Goal: Transaction & Acquisition: Obtain resource

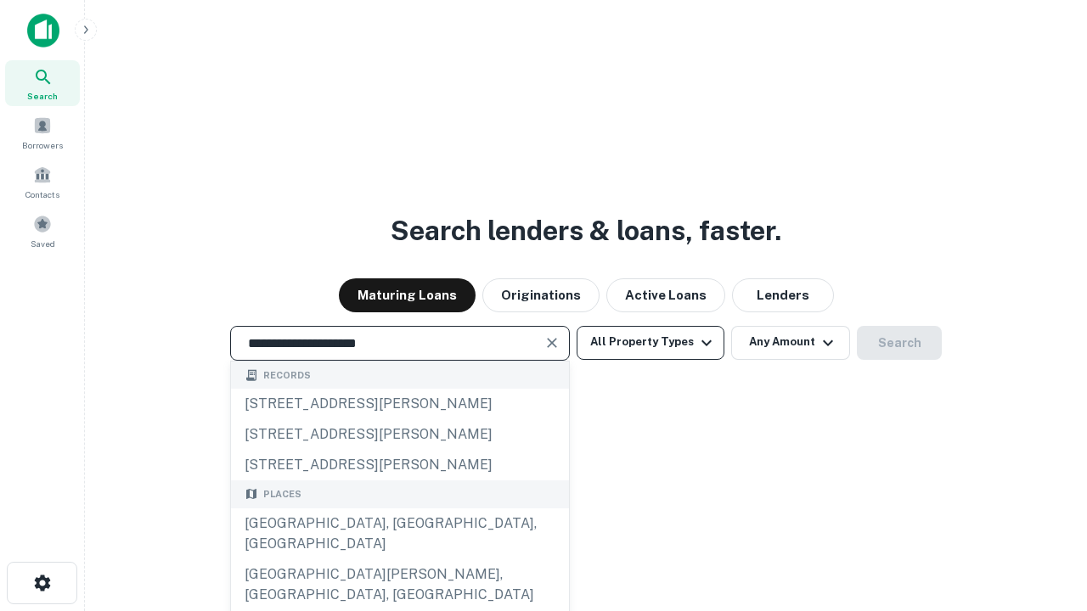
click at [399, 559] on div "[GEOGRAPHIC_DATA], [GEOGRAPHIC_DATA], [GEOGRAPHIC_DATA]" at bounding box center [400, 533] width 338 height 51
click at [650, 342] on button "All Property Types" at bounding box center [650, 343] width 148 height 34
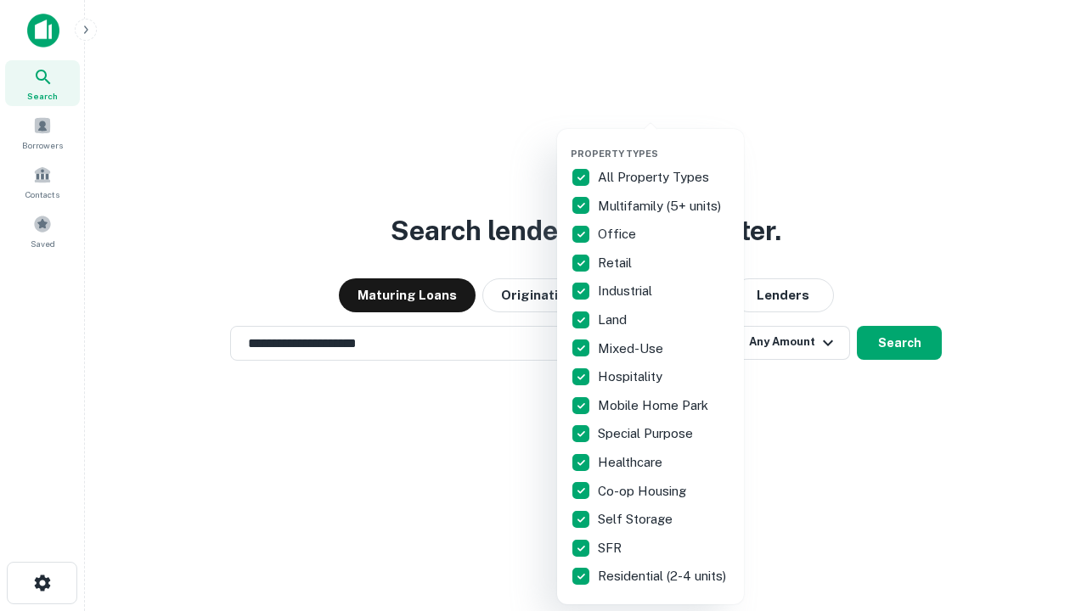
type input "**********"
click at [664, 143] on button "button" at bounding box center [663, 143] width 187 height 1
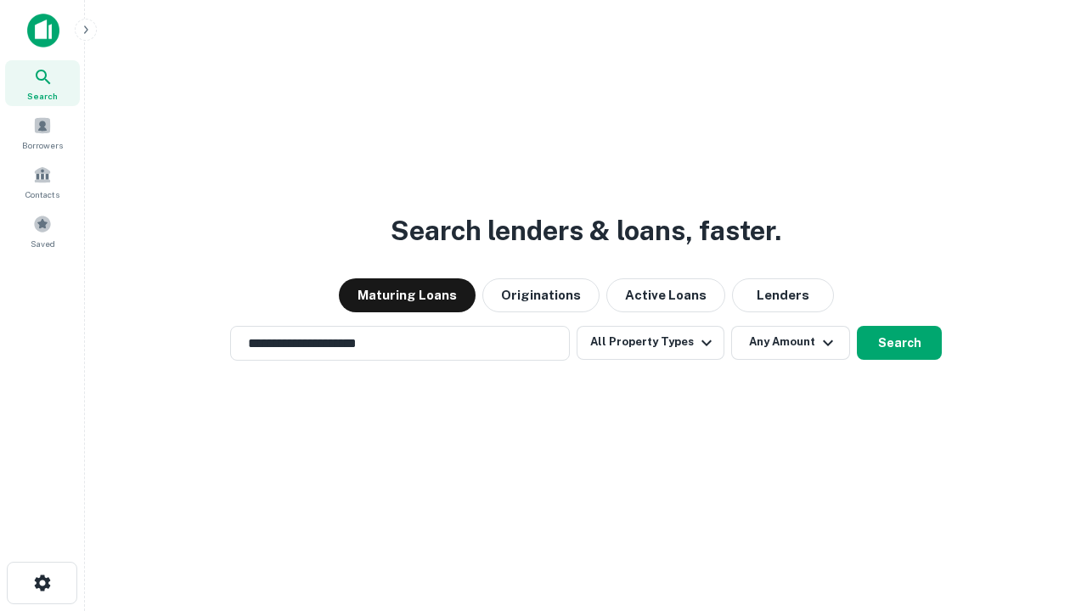
scroll to position [10, 205]
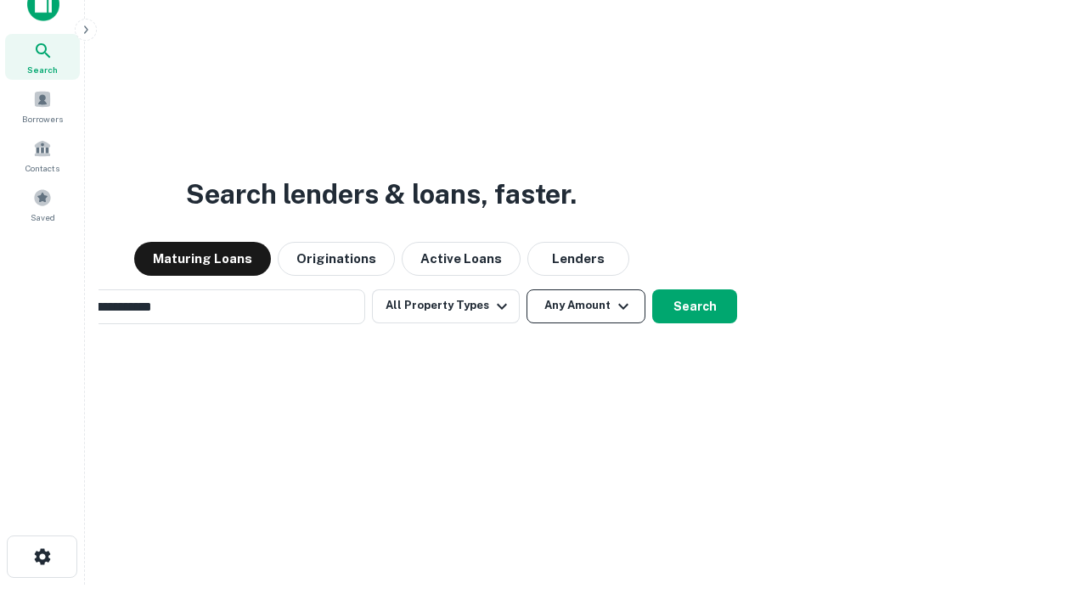
click at [526, 289] on button "Any Amount" at bounding box center [585, 306] width 119 height 34
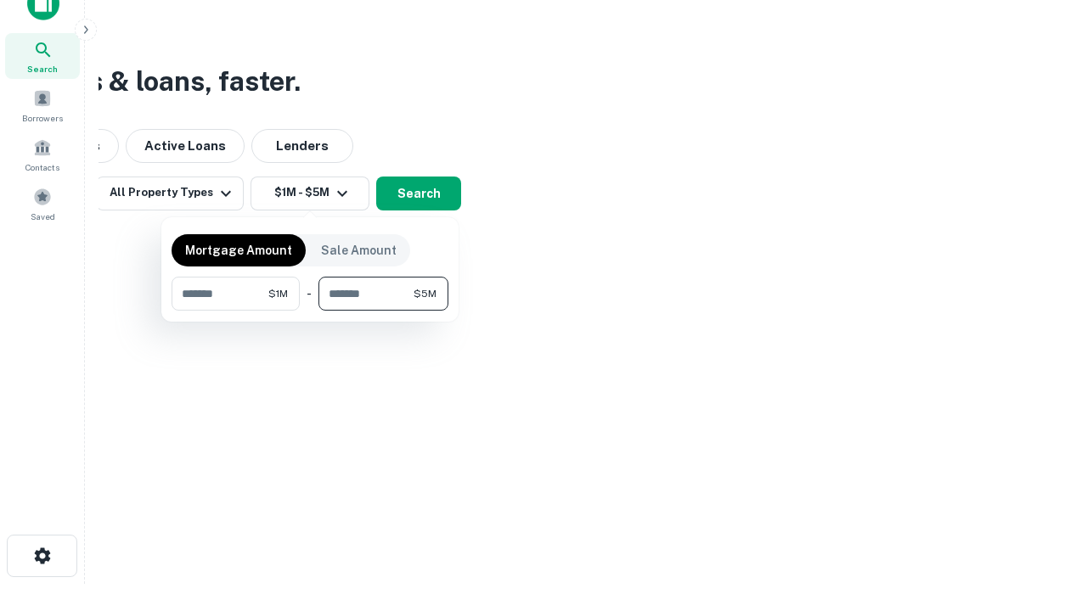
type input "*******"
click at [310, 311] on button "button" at bounding box center [309, 311] width 277 height 1
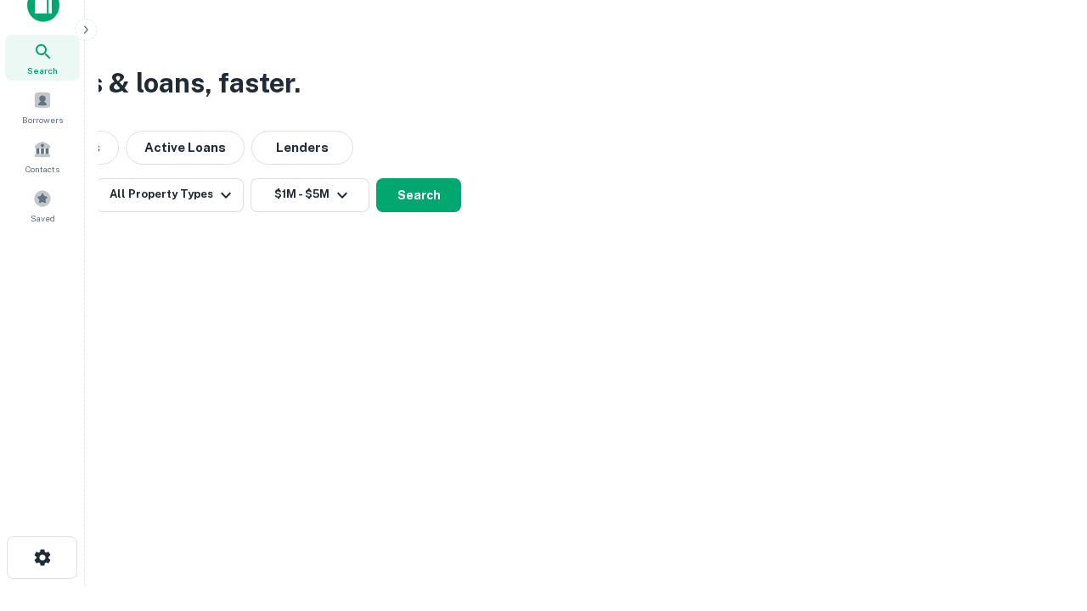
scroll to position [10, 313]
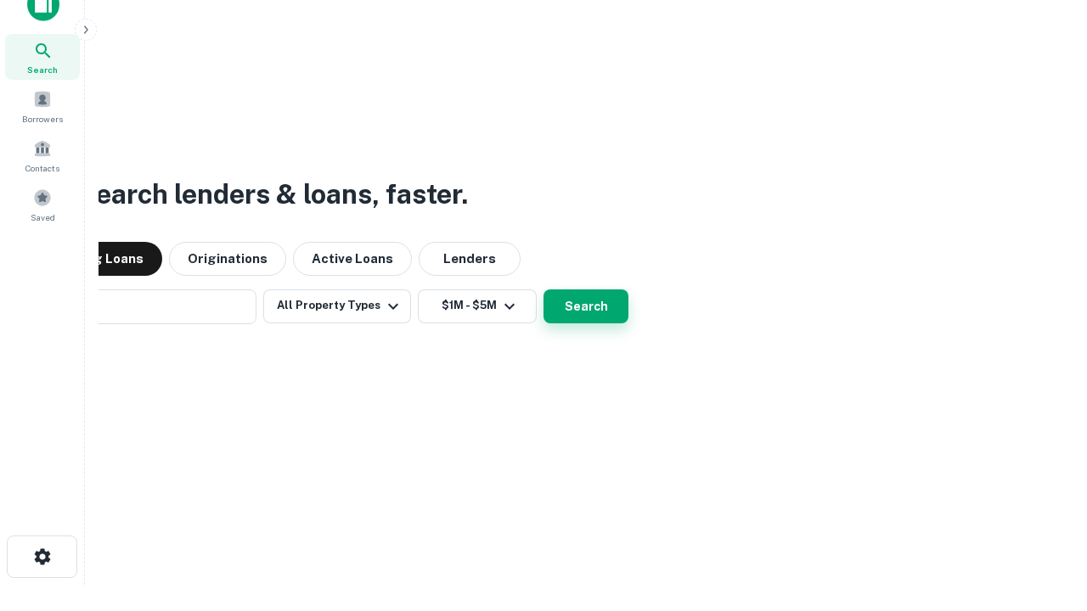
click at [543, 289] on button "Search" at bounding box center [585, 306] width 85 height 34
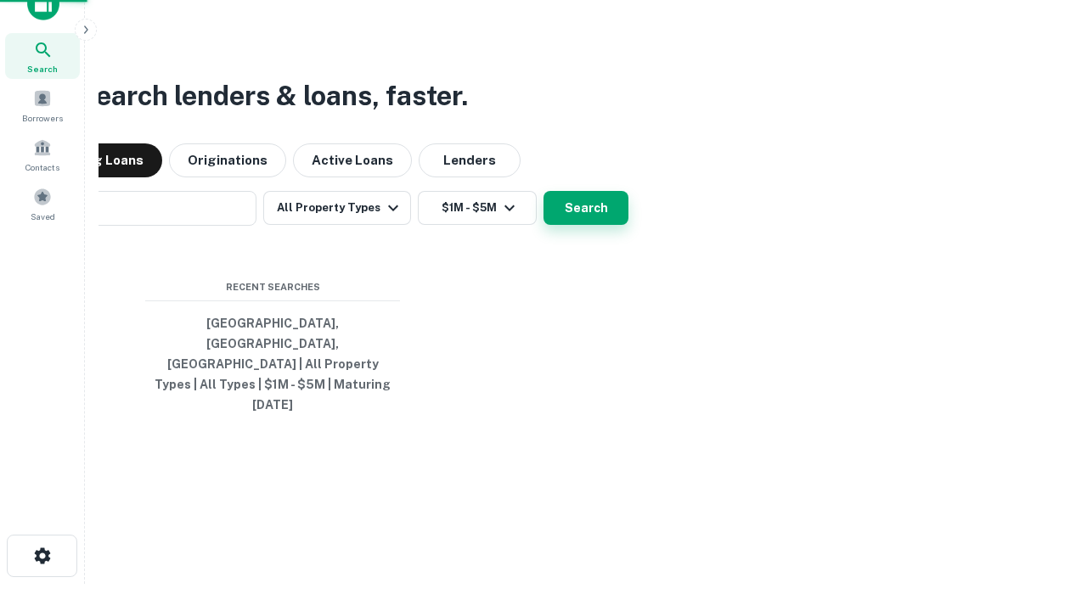
scroll to position [45, 480]
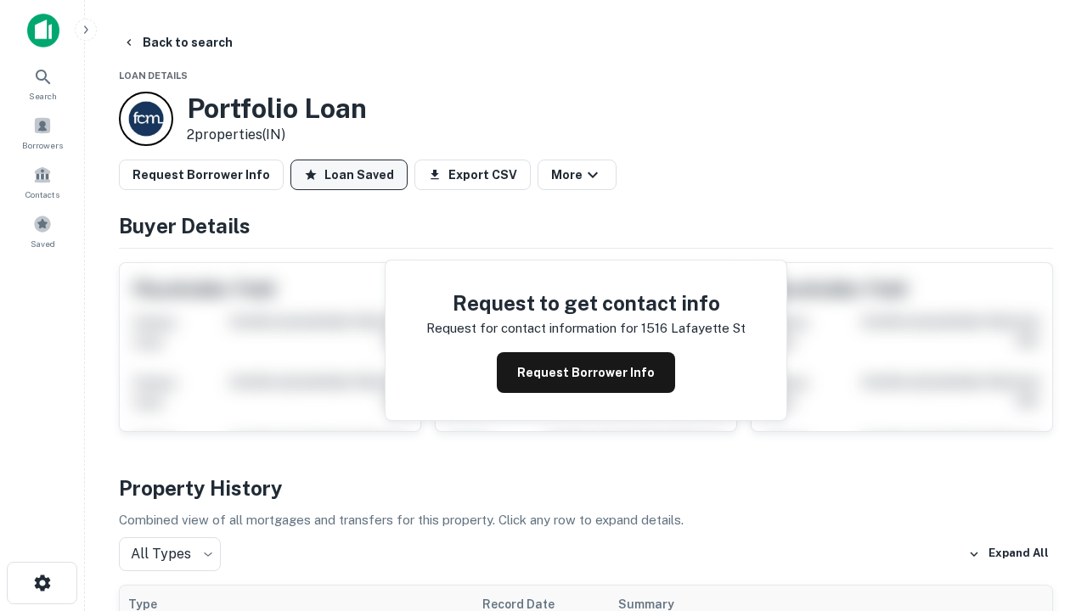
click at [349, 175] on button "Loan Saved" at bounding box center [348, 175] width 117 height 31
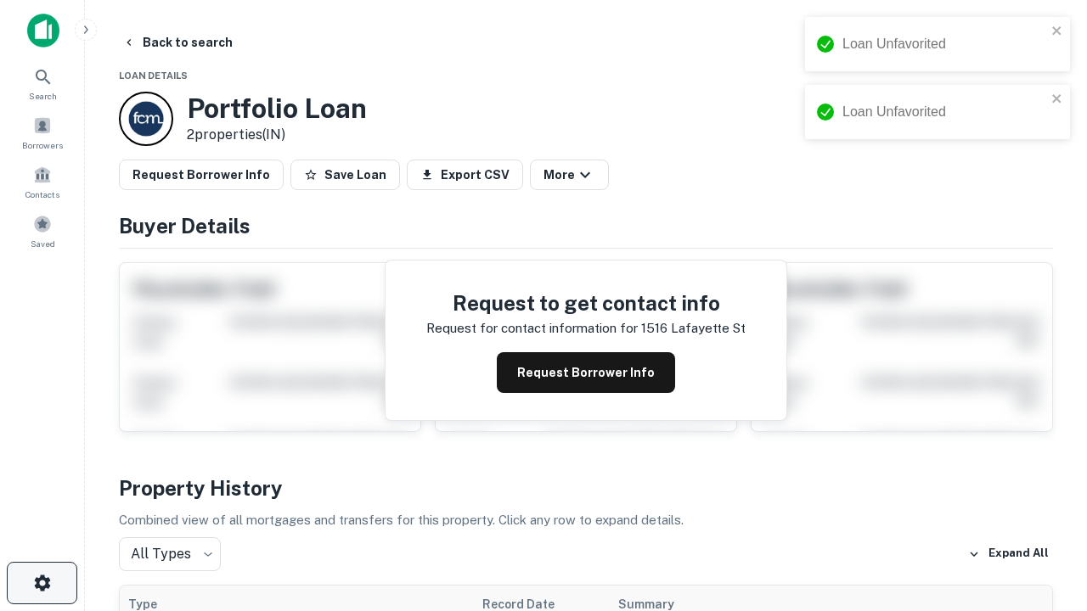
click at [42, 583] on icon "button" at bounding box center [42, 583] width 20 height 20
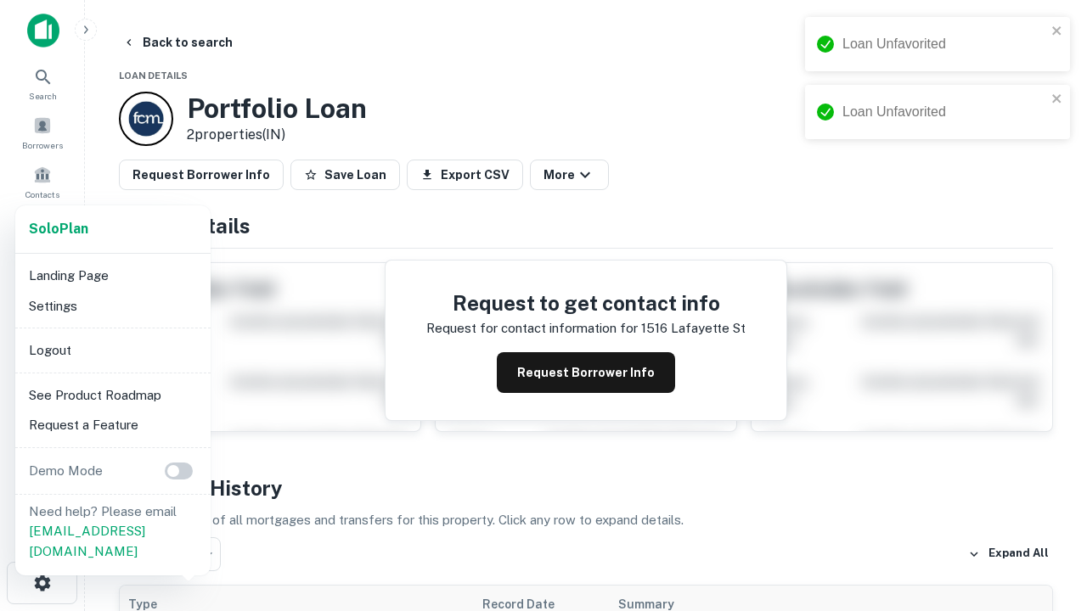
click at [112, 350] on li "Logout" at bounding box center [113, 350] width 182 height 31
